Goal: Task Accomplishment & Management: Complete application form

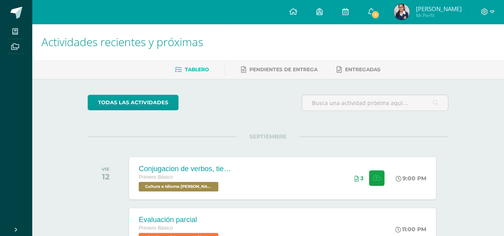
scroll to position [146, 0]
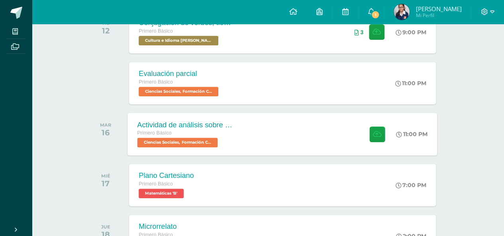
click at [328, 133] on div "Actividad de análisis sobre Derechos Humanos Primero Básico Ciencias Sociales, …" at bounding box center [283, 134] width 310 height 43
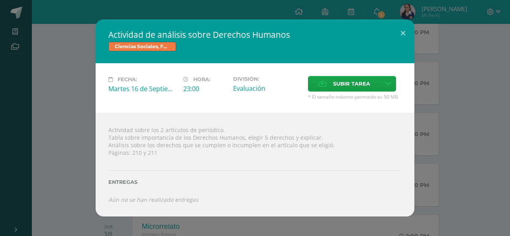
click at [62, 42] on div "Actividad de análisis sobre Derechos Humanos Ciencias Sociales, Formación Ciuda…" at bounding box center [255, 118] width 504 height 197
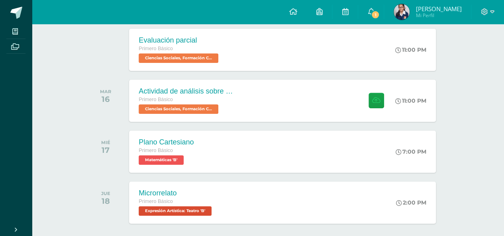
scroll to position [181, 0]
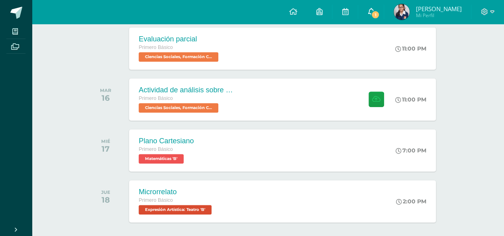
click at [384, 9] on link "1" at bounding box center [370, 12] width 25 height 24
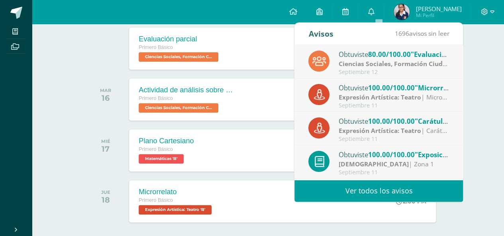
click at [428, 8] on span "[PERSON_NAME]" at bounding box center [438, 9] width 46 height 8
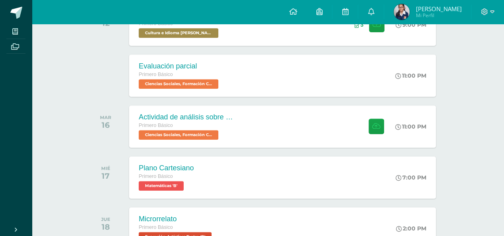
scroll to position [153, 0]
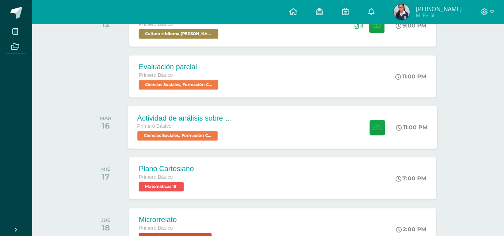
click at [326, 133] on div "Actividad de análisis sobre Derechos Humanos Primero Básico Ciencias Sociales, …" at bounding box center [283, 127] width 310 height 43
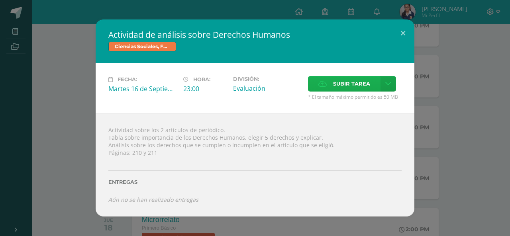
click at [335, 88] on span "Subir tarea" at bounding box center [351, 83] width 37 height 15
click at [0, 0] on input "Subir tarea" at bounding box center [0, 0] width 0 height 0
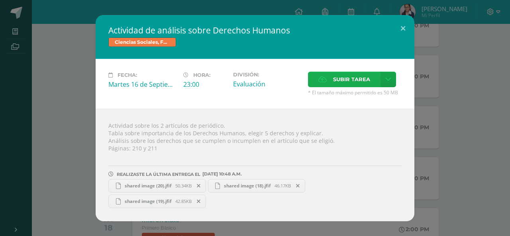
click at [329, 83] on label "Subir tarea" at bounding box center [344, 80] width 73 height 16
click at [0, 0] on input "Subir tarea" at bounding box center [0, 0] width 0 height 0
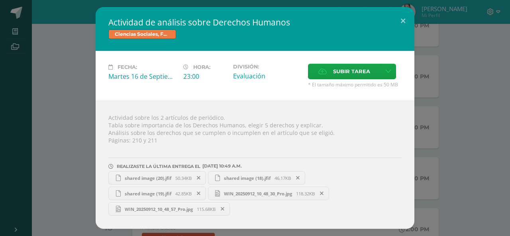
click at [441, 161] on div "Actividad de análisis sobre Derechos Humanos Ciencias Sociales, Formación Ciuda…" at bounding box center [255, 118] width 504 height 222
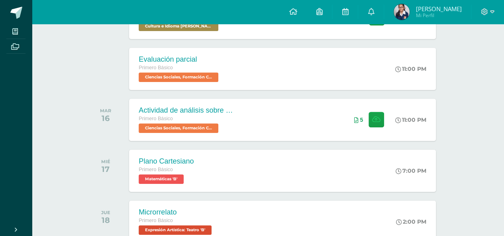
scroll to position [212, 0]
